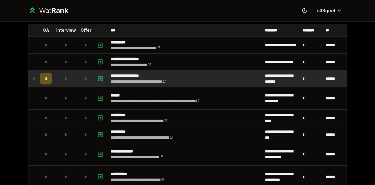
scroll to position [33, 0]
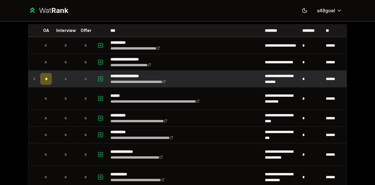
click at [34, 78] on icon at bounding box center [34, 79] width 1 height 2
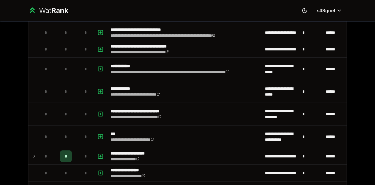
scroll to position [306, 0]
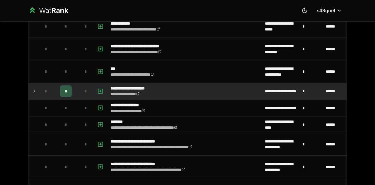
click at [35, 93] on td at bounding box center [32, 91] width 9 height 16
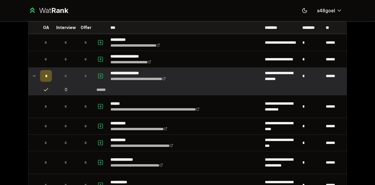
scroll to position [30, 0]
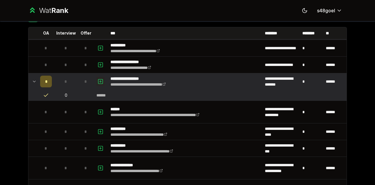
click at [98, 80] on icon "button" at bounding box center [100, 81] width 6 height 7
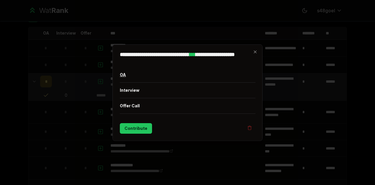
click at [144, 74] on button "OA" at bounding box center [187, 74] width 135 height 15
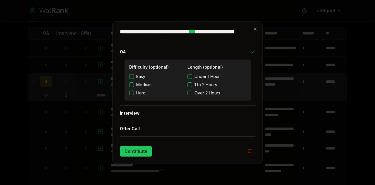
click at [199, 73] on span "Under 1 Hour" at bounding box center [206, 76] width 25 height 6
click at [192, 74] on button "Under 1 Hour" at bounding box center [189, 76] width 5 height 5
click at [138, 151] on button "Contribute" at bounding box center [136, 150] width 32 height 11
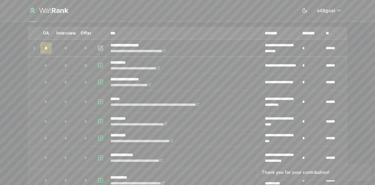
scroll to position [0, 0]
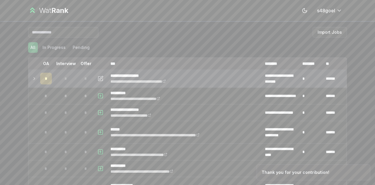
click at [35, 76] on td at bounding box center [32, 78] width 9 height 16
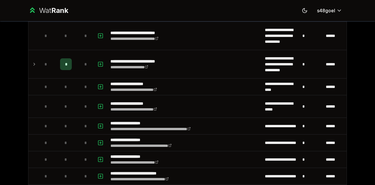
scroll to position [539, 0]
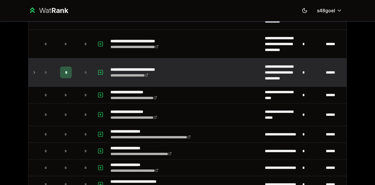
click at [38, 66] on td "*" at bounding box center [46, 72] width 16 height 28
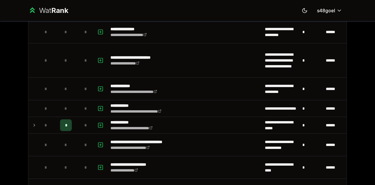
scroll to position [846, 0]
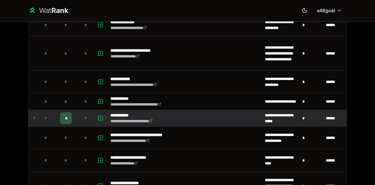
click at [35, 116] on td at bounding box center [32, 118] width 9 height 16
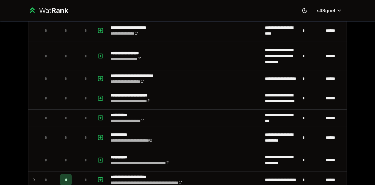
scroll to position [1026, 0]
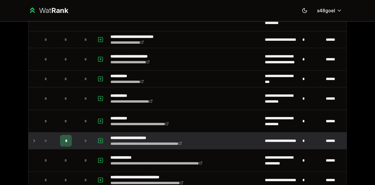
click at [28, 133] on td at bounding box center [32, 140] width 9 height 16
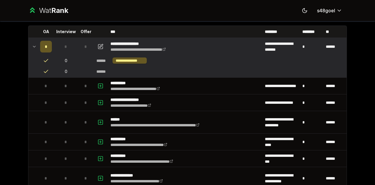
scroll to position [0, 0]
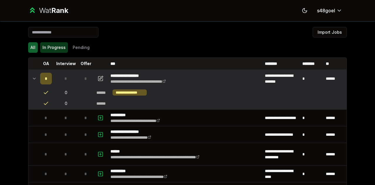
click at [59, 49] on button "In Progress" at bounding box center [54, 47] width 28 height 11
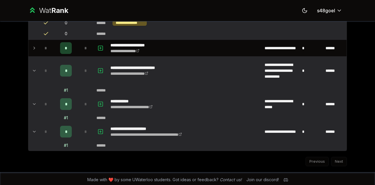
scroll to position [71, 0]
